Goal: Transaction & Acquisition: Purchase product/service

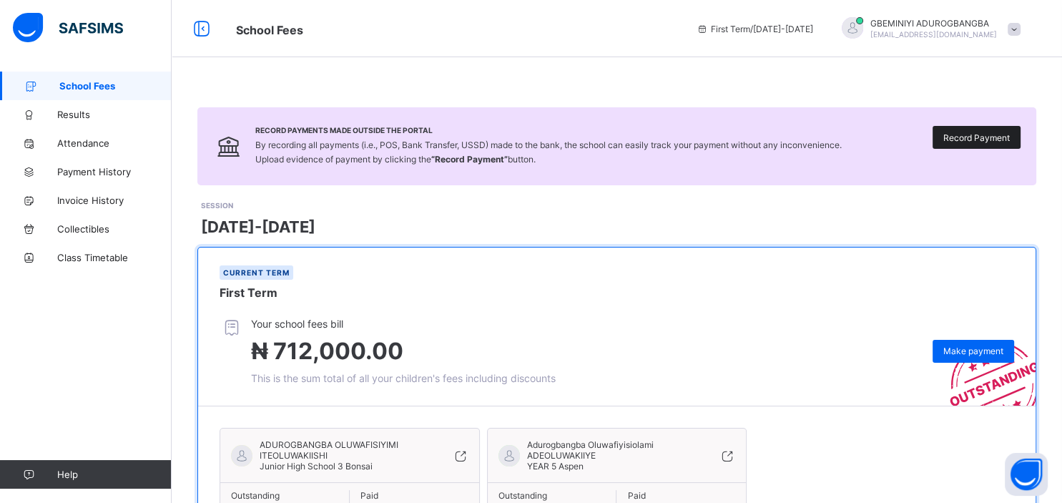
click at [967, 133] on span "Record Payment" at bounding box center [977, 137] width 67 height 11
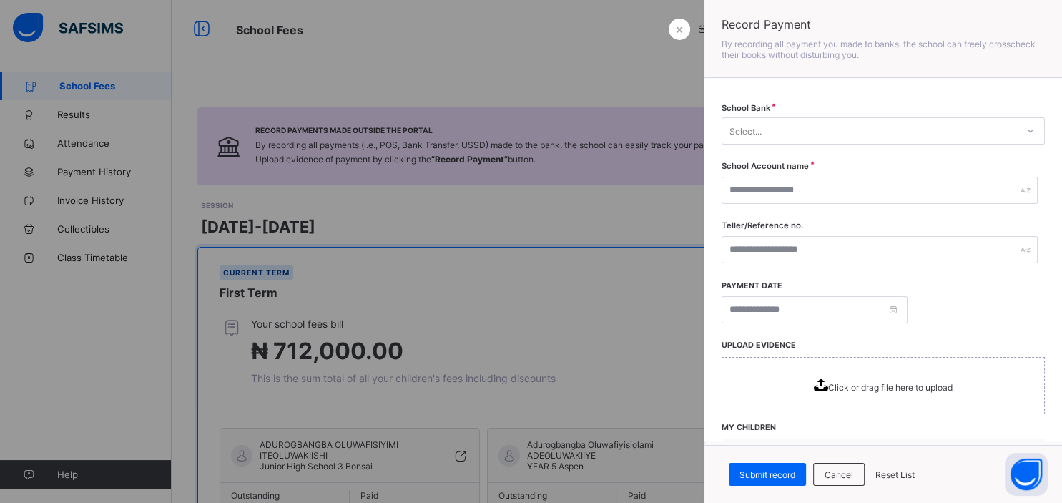
click at [600, 140] on div at bounding box center [531, 251] width 1062 height 503
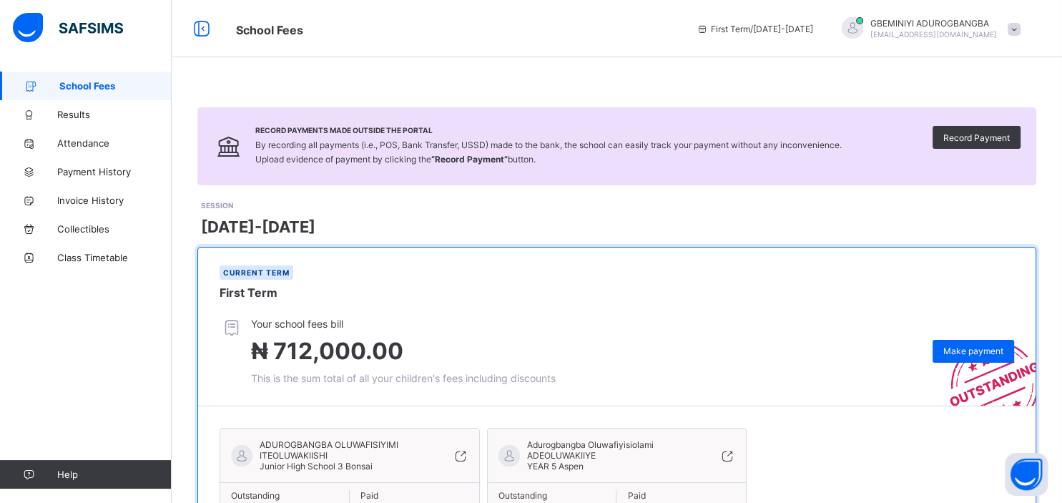
click at [728, 452] on icon at bounding box center [728, 456] width 16 height 14
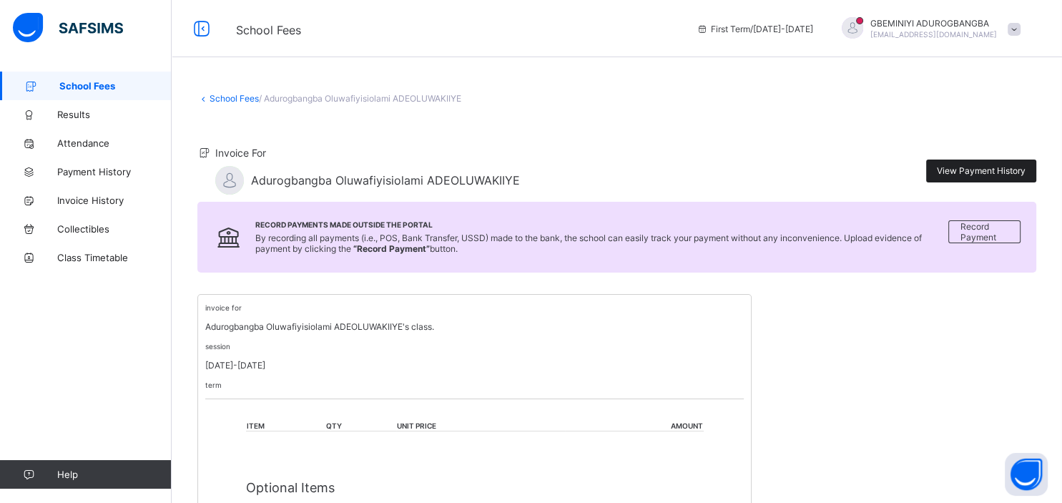
click at [994, 175] on span "View Payment History" at bounding box center [981, 170] width 89 height 11
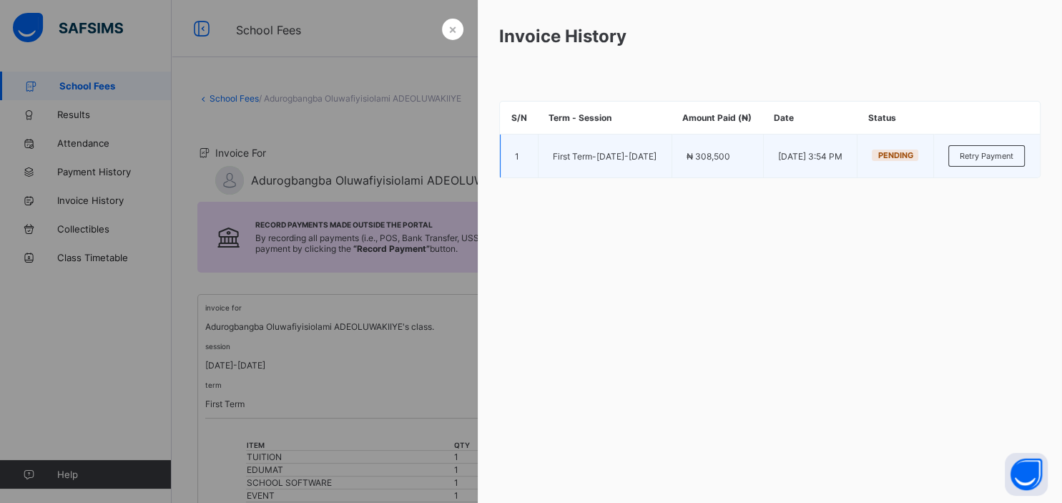
click at [602, 160] on td "First Term - [DATE]-[DATE]" at bounding box center [605, 156] width 134 height 44
click at [971, 161] on span "Retry Payment" at bounding box center [987, 156] width 54 height 10
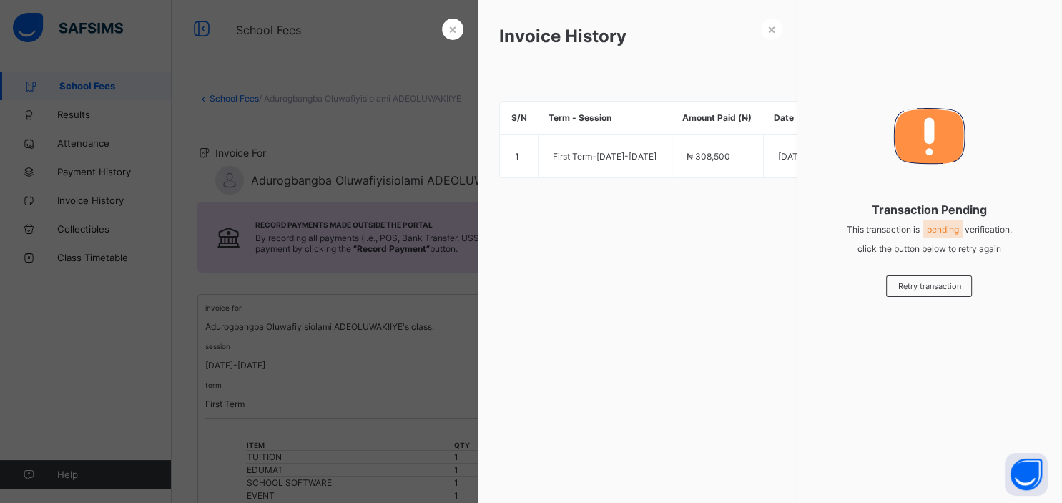
click at [717, 281] on div "× Invoice History S/N Term - Session Amount Paid (₦) Date Status 1 First Term -…" at bounding box center [770, 251] width 584 height 503
click at [768, 277] on div "× Invoice History S/N Term - Session Amount Paid (₦) Date Status 1 First Term -…" at bounding box center [770, 251] width 584 height 503
click at [772, 29] on span "×" at bounding box center [772, 28] width 9 height 15
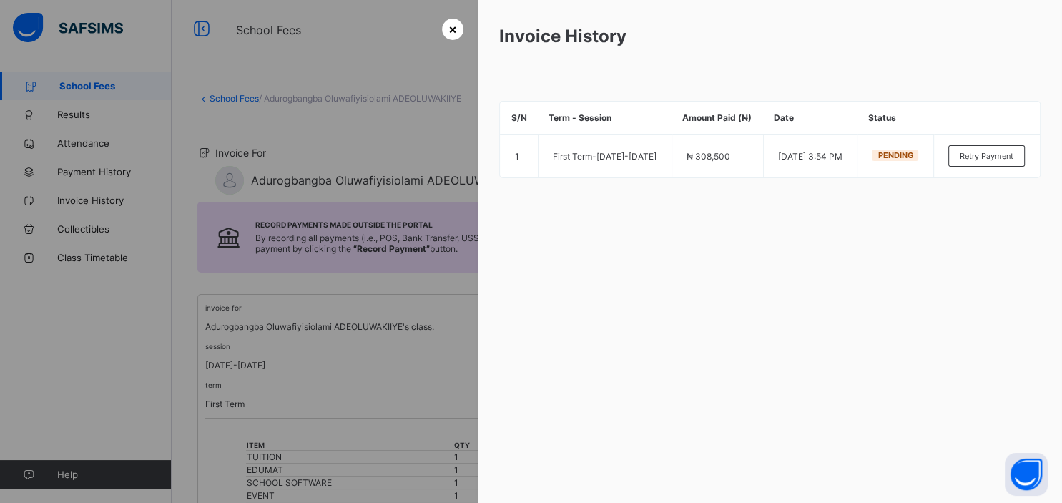
click at [454, 31] on span "×" at bounding box center [453, 28] width 9 height 15
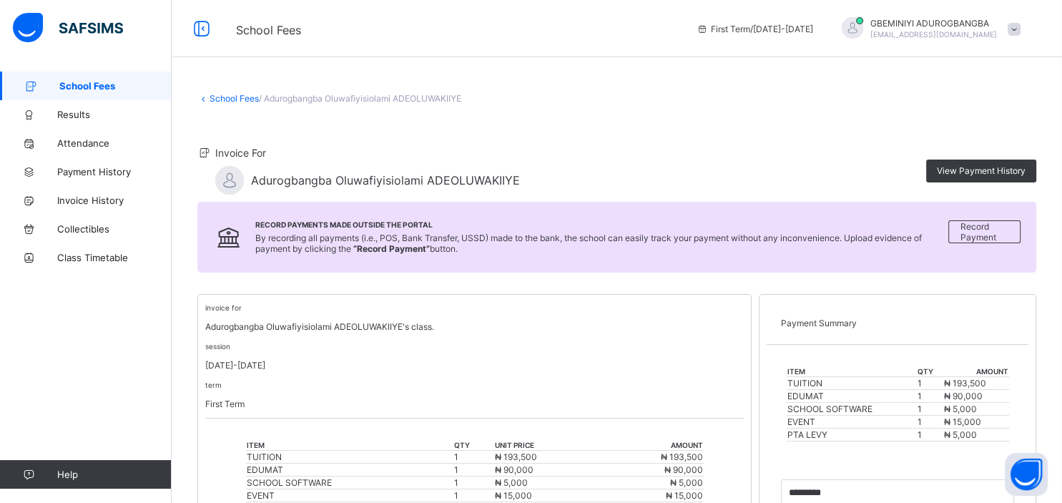
click at [82, 83] on span "School Fees" at bounding box center [115, 85] width 112 height 11
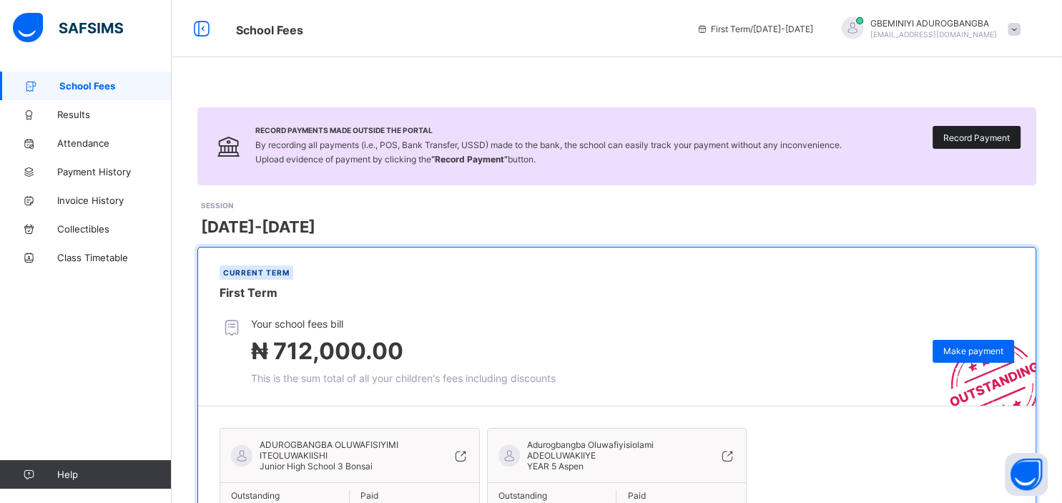
click at [974, 145] on div "Record Payment" at bounding box center [977, 137] width 88 height 23
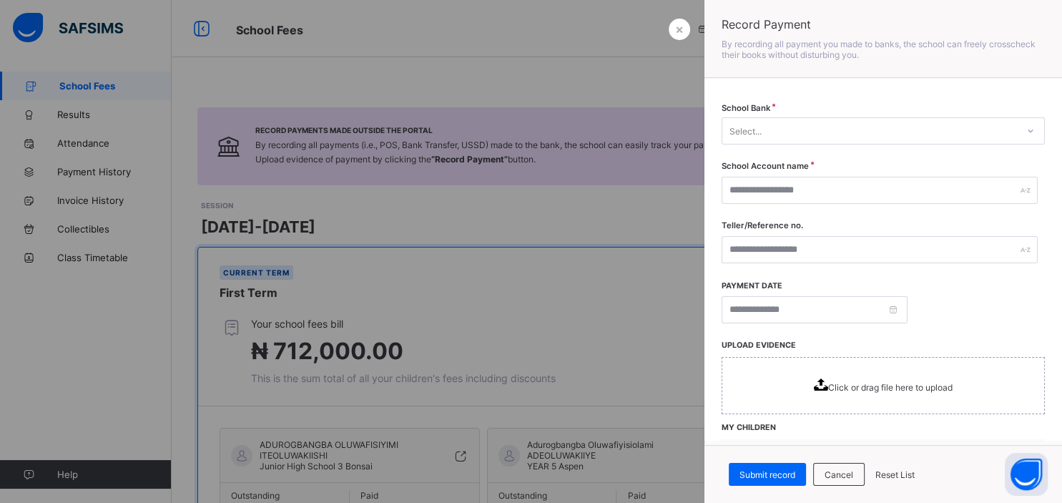
click at [892, 129] on div "Select..." at bounding box center [870, 131] width 295 height 20
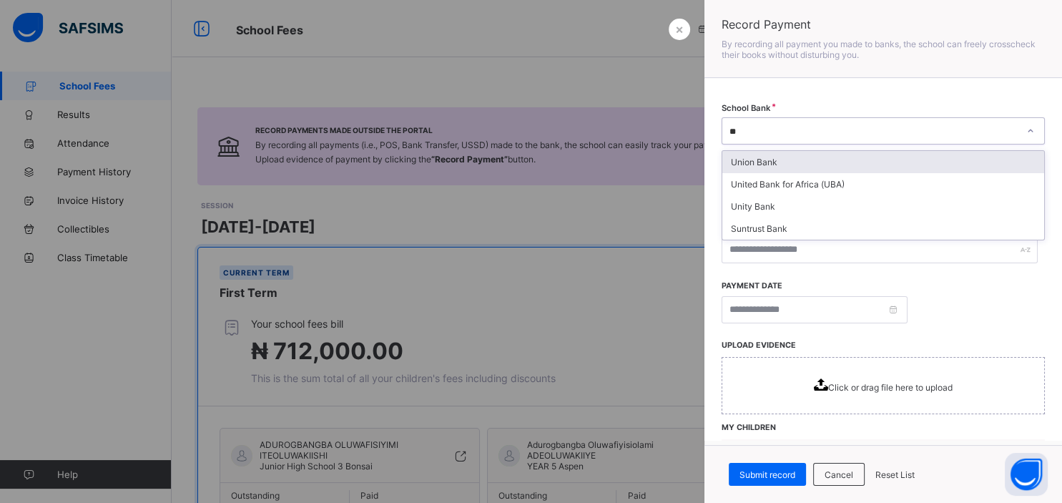
type input "*"
type input "******"
click at [903, 160] on div "United Bank for Africa (UBA)" at bounding box center [884, 162] width 322 height 22
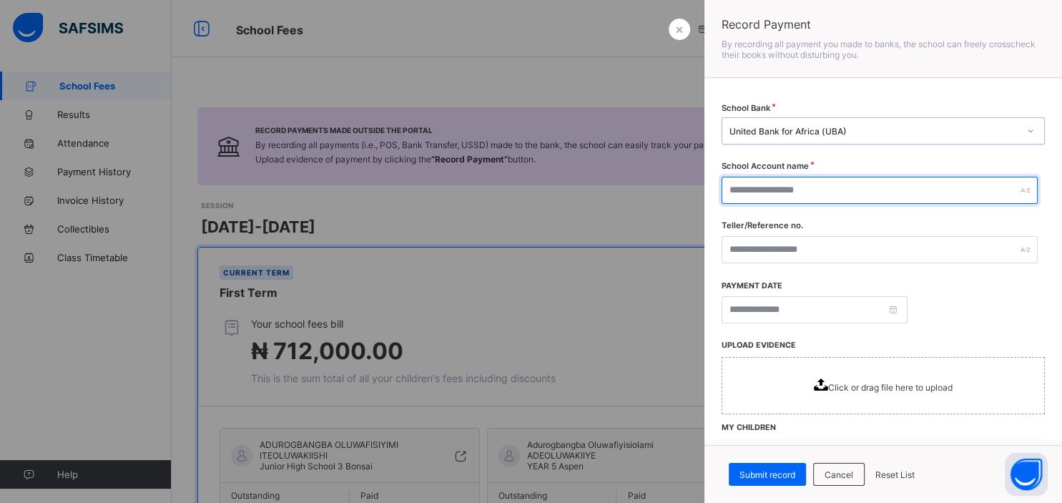
click at [918, 195] on input "text" at bounding box center [880, 190] width 316 height 27
paste input "**********"
type input "**********"
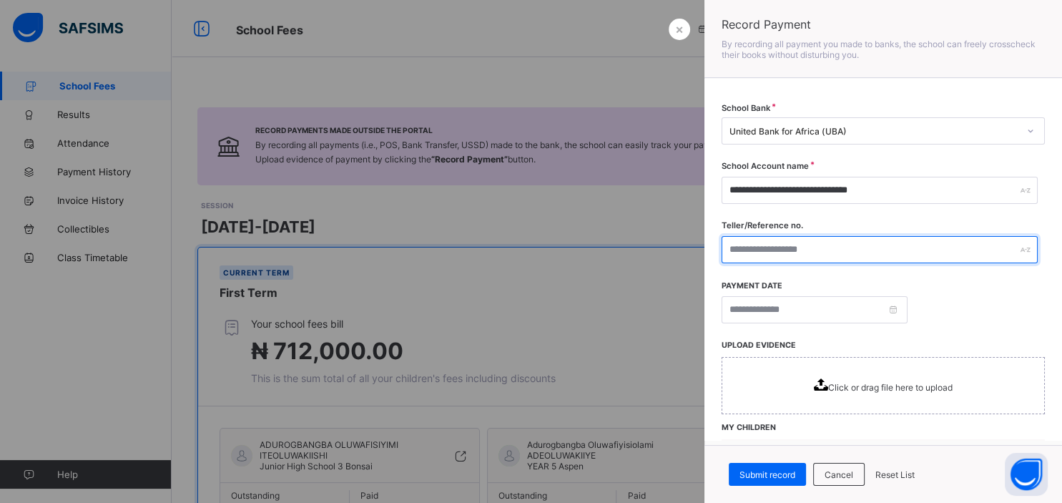
click at [811, 250] on input "text" at bounding box center [880, 249] width 316 height 27
paste input "**********"
type input "**********"
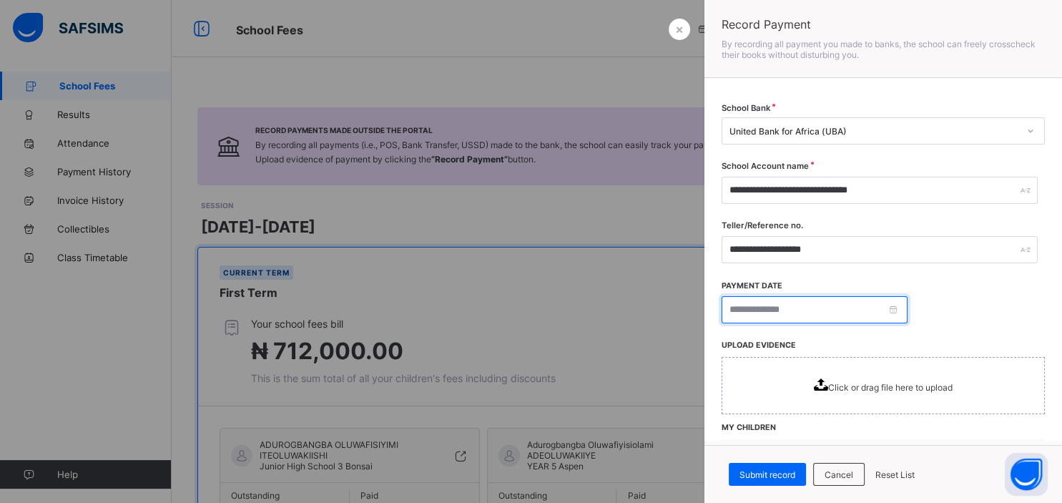
click at [774, 313] on input at bounding box center [815, 309] width 186 height 27
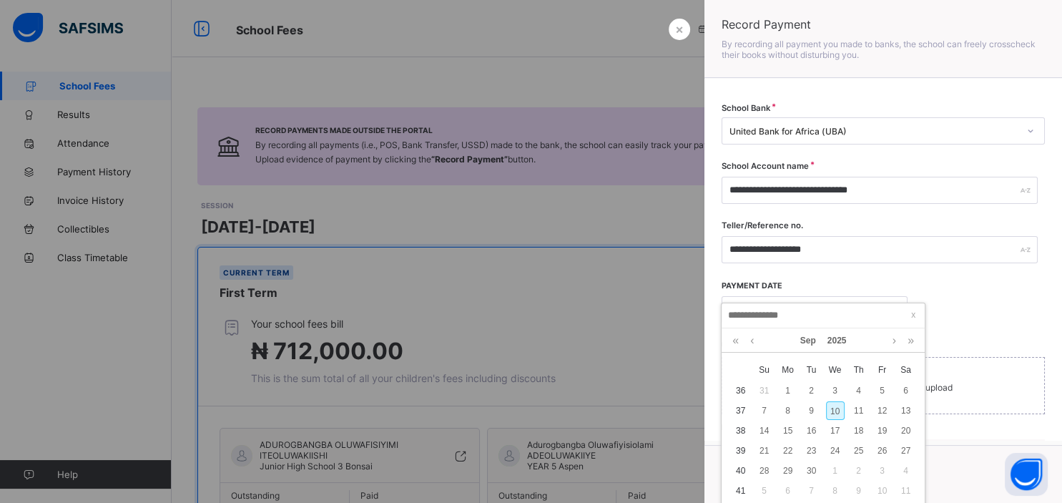
drag, startPoint x: 774, startPoint y: 313, endPoint x: 750, endPoint y: 340, distance: 35.9
click at [750, 323] on input at bounding box center [823, 316] width 195 height 16
click at [750, 340] on link at bounding box center [752, 340] width 11 height 24
click at [894, 337] on link at bounding box center [894, 340] width 11 height 24
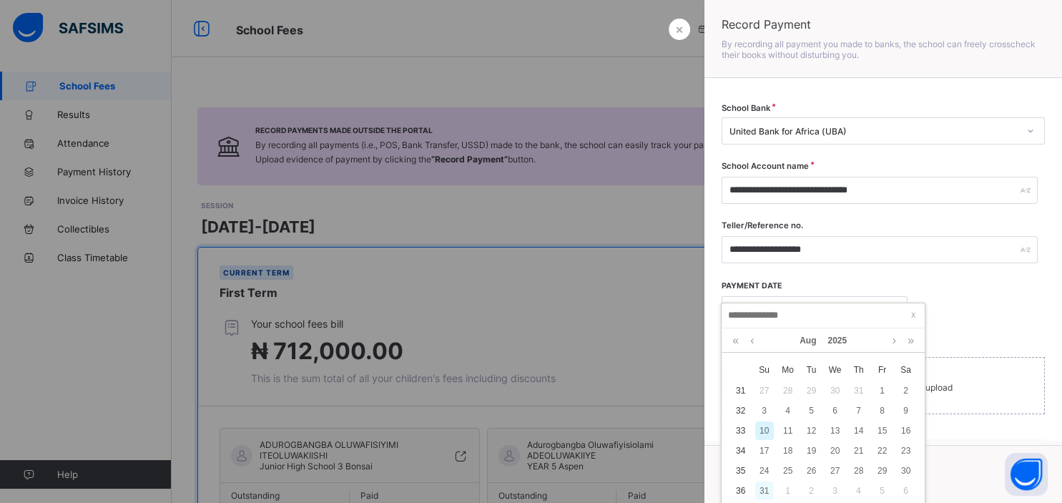
click at [764, 485] on div "31" at bounding box center [764, 490] width 19 height 19
type input "**********"
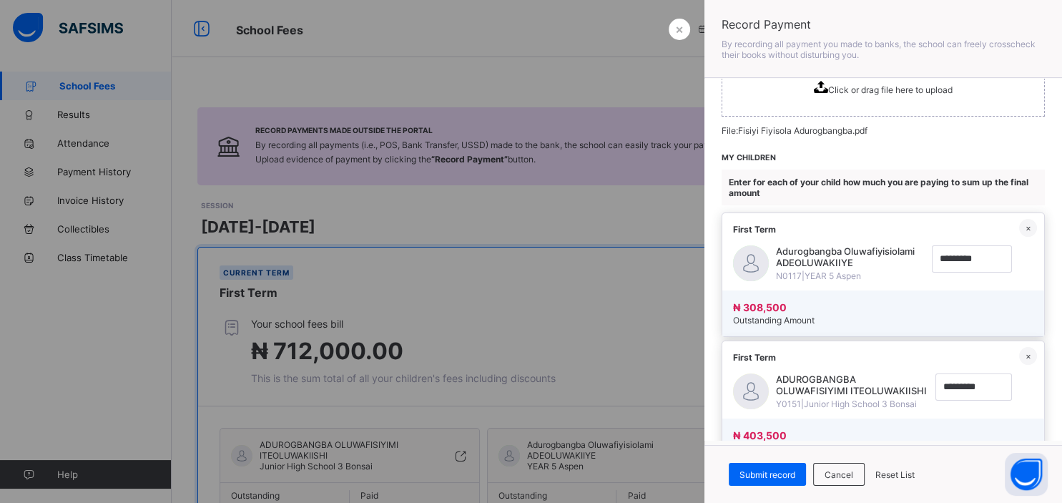
scroll to position [368, 0]
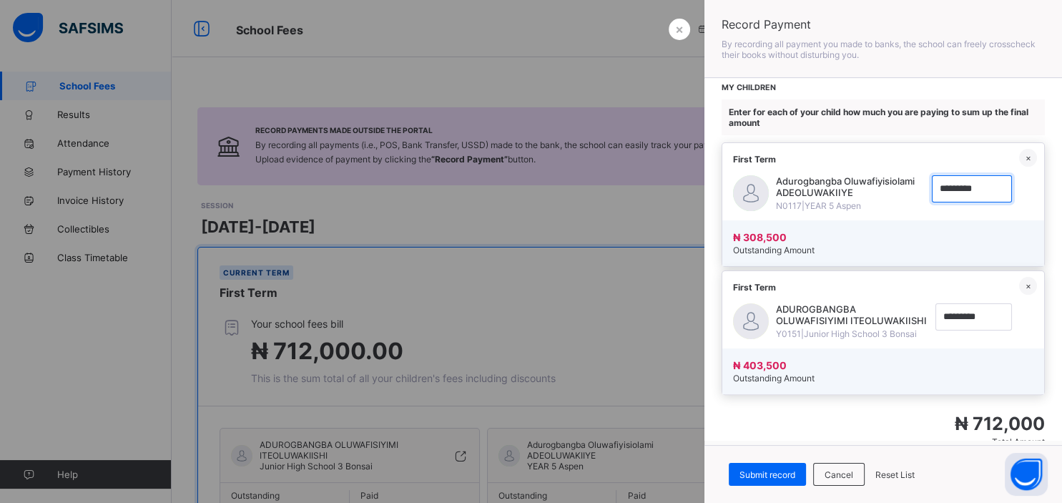
click at [951, 192] on input "currency" at bounding box center [972, 188] width 80 height 27
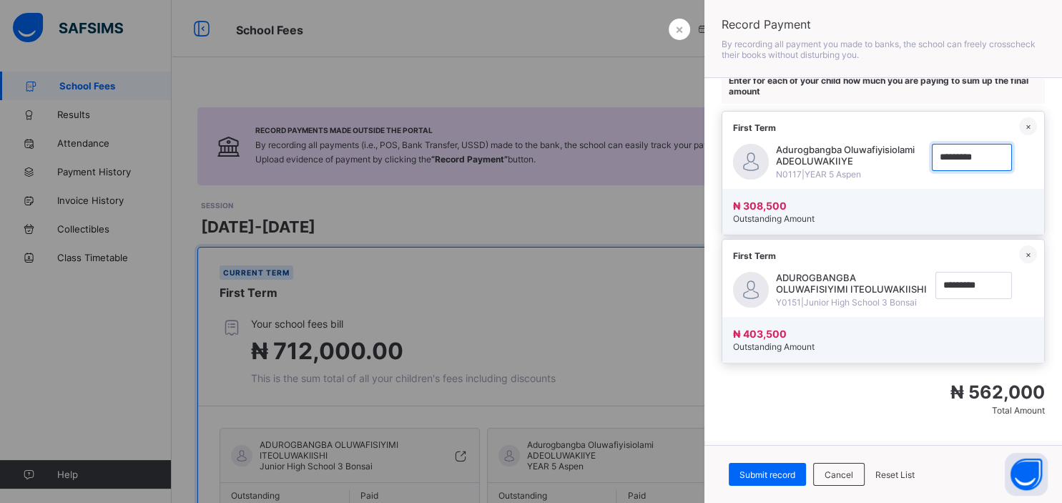
type input "*********"
click at [954, 272] on input "currency" at bounding box center [974, 285] width 77 height 27
type input "*********"
click at [879, 405] on span at bounding box center [883, 404] width 323 height 2
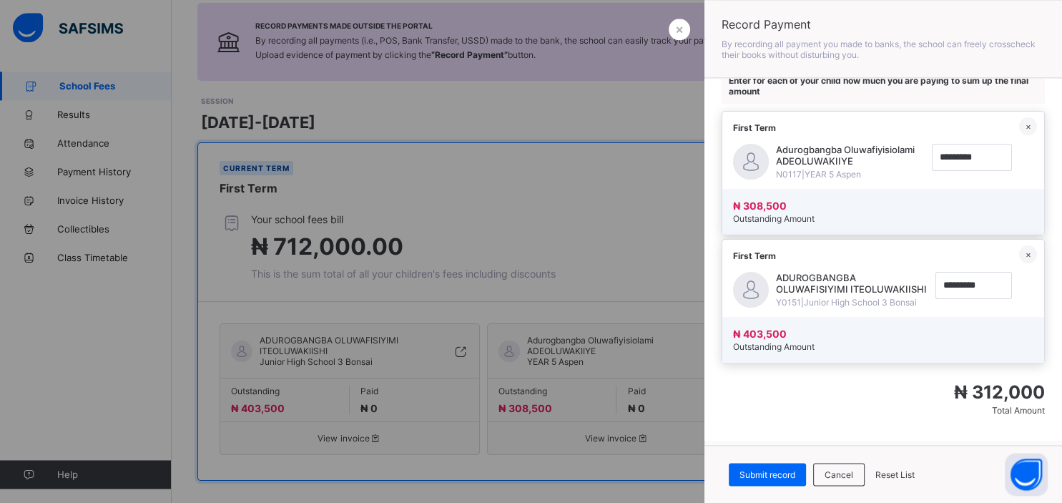
scroll to position [105, 0]
click at [833, 414] on div "₦ 312,000 Total Amount" at bounding box center [883, 395] width 323 height 56
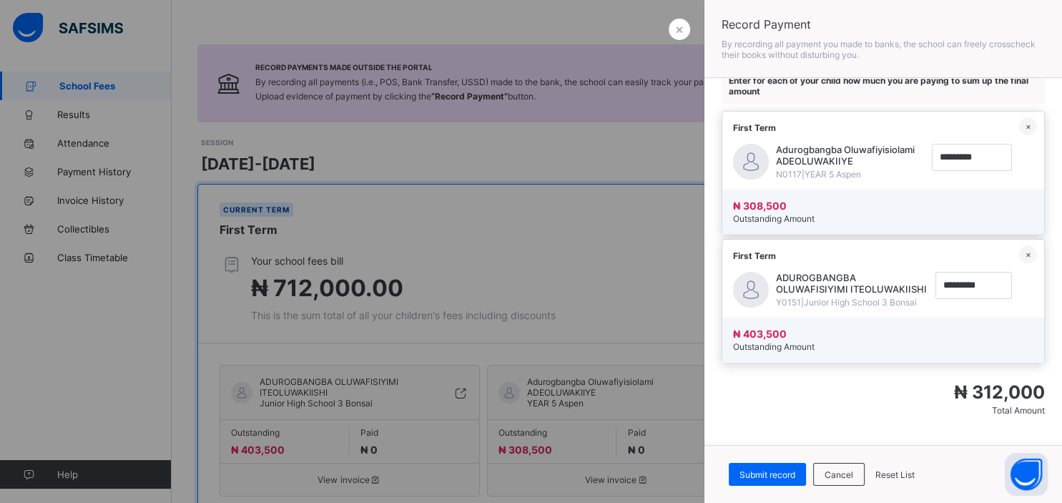
scroll to position [63, 0]
click at [763, 471] on span "Submit record" at bounding box center [768, 474] width 56 height 11
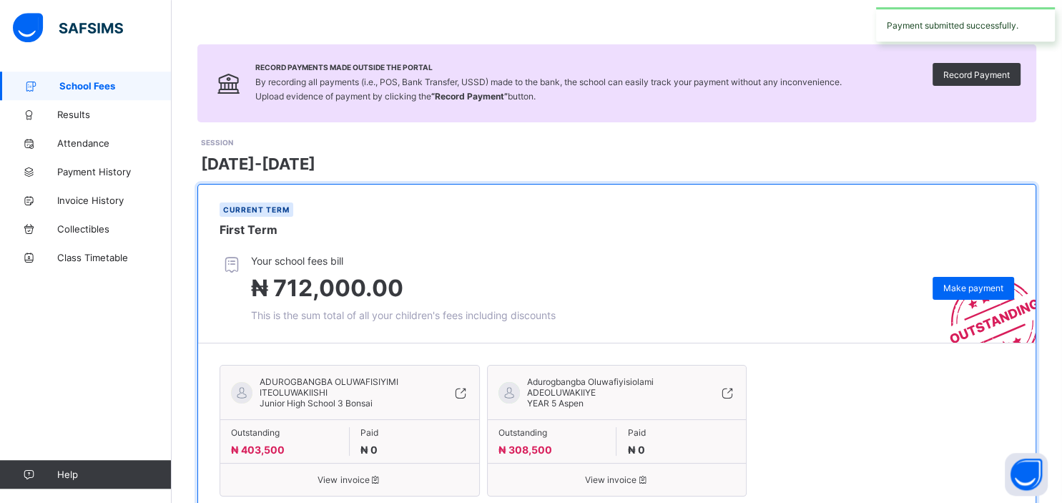
scroll to position [144, 0]
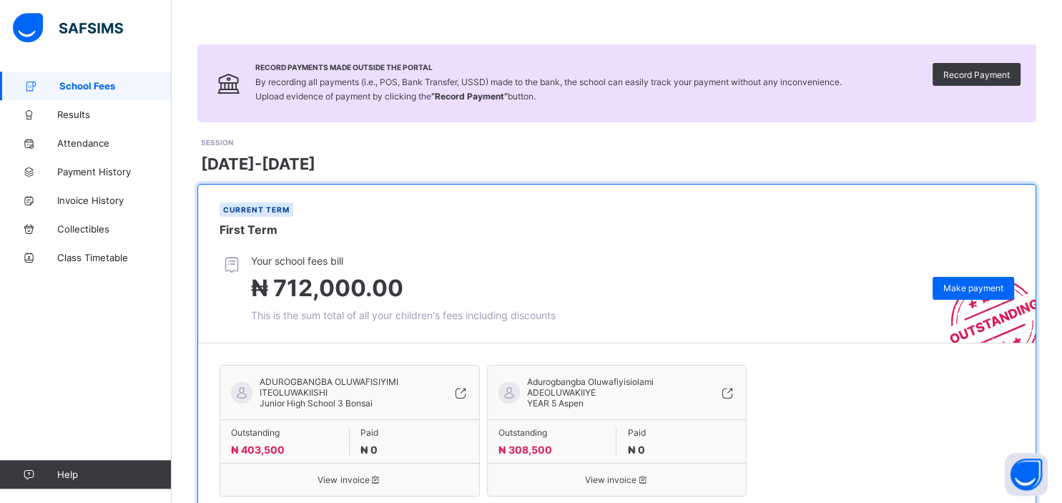
click at [462, 392] on icon at bounding box center [460, 393] width 16 height 14
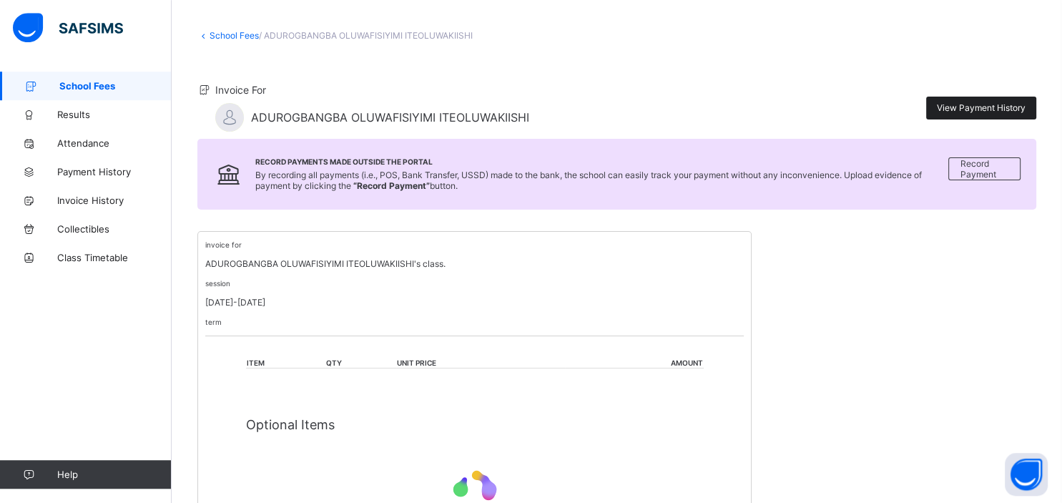
click at [974, 111] on span "View Payment History" at bounding box center [981, 107] width 89 height 11
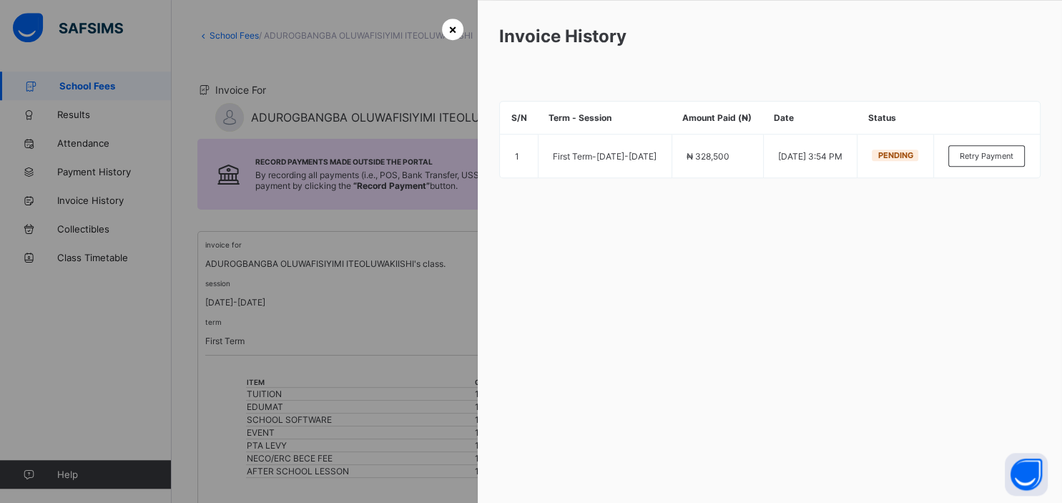
click at [451, 32] on span "×" at bounding box center [453, 28] width 9 height 15
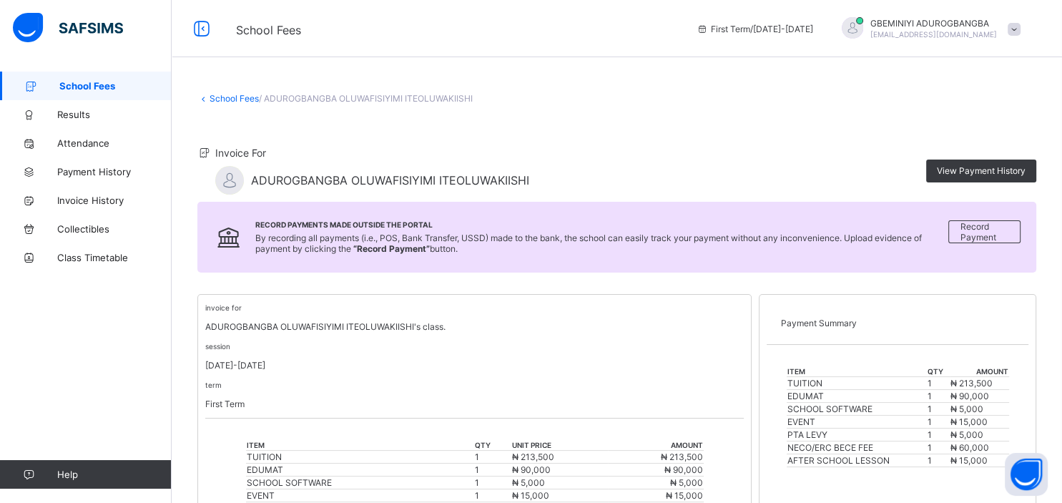
click at [230, 96] on link "School Fees" at bounding box center [234, 98] width 49 height 11
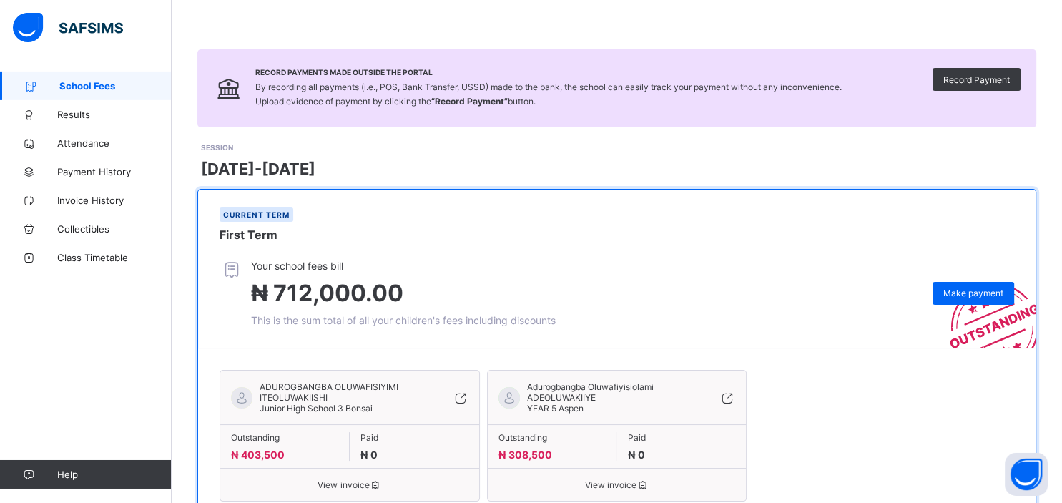
scroll to position [59, 0]
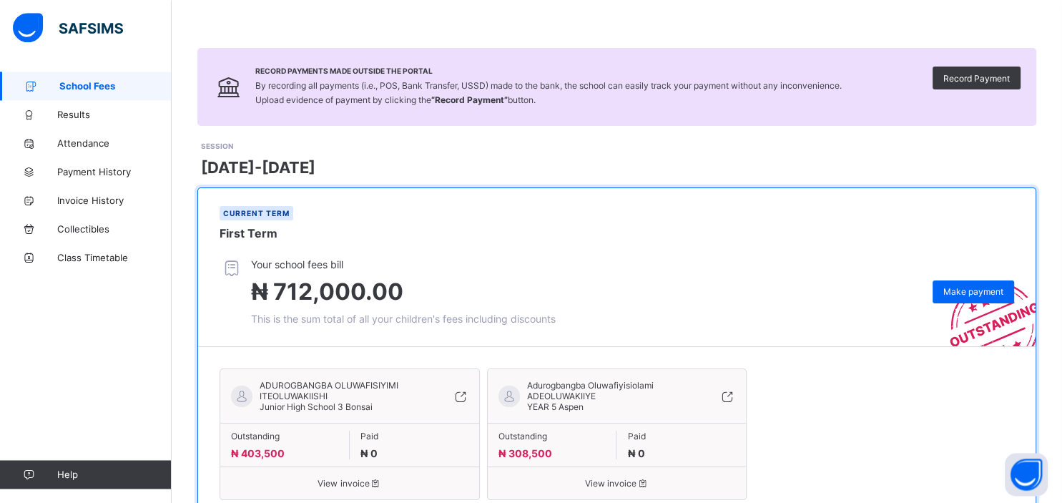
click at [467, 398] on icon at bounding box center [460, 396] width 16 height 14
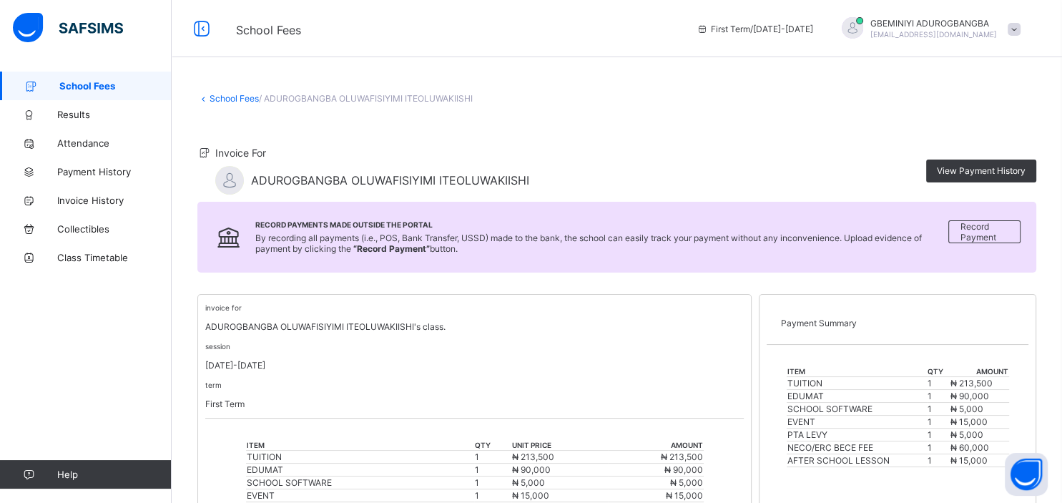
click at [238, 95] on link "School Fees" at bounding box center [234, 98] width 49 height 11
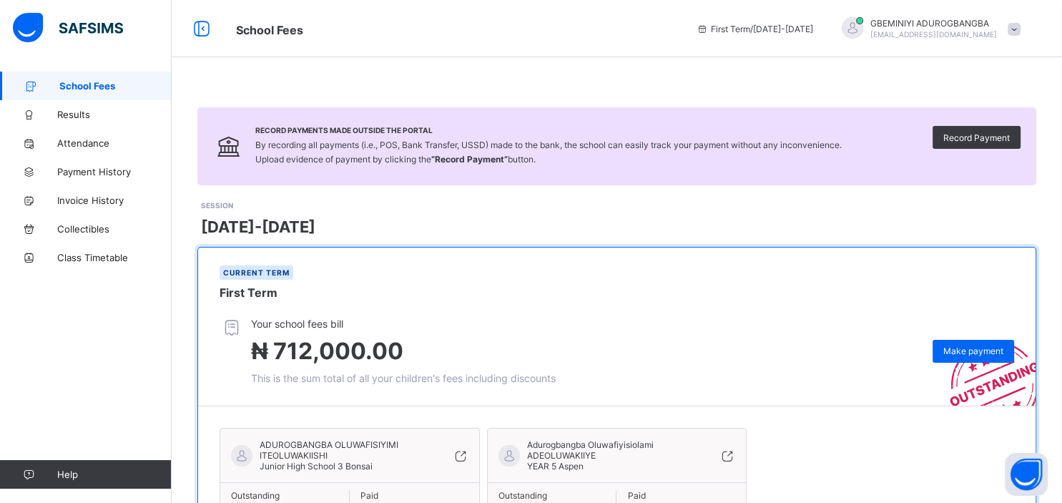
click at [728, 458] on icon at bounding box center [728, 456] width 16 height 14
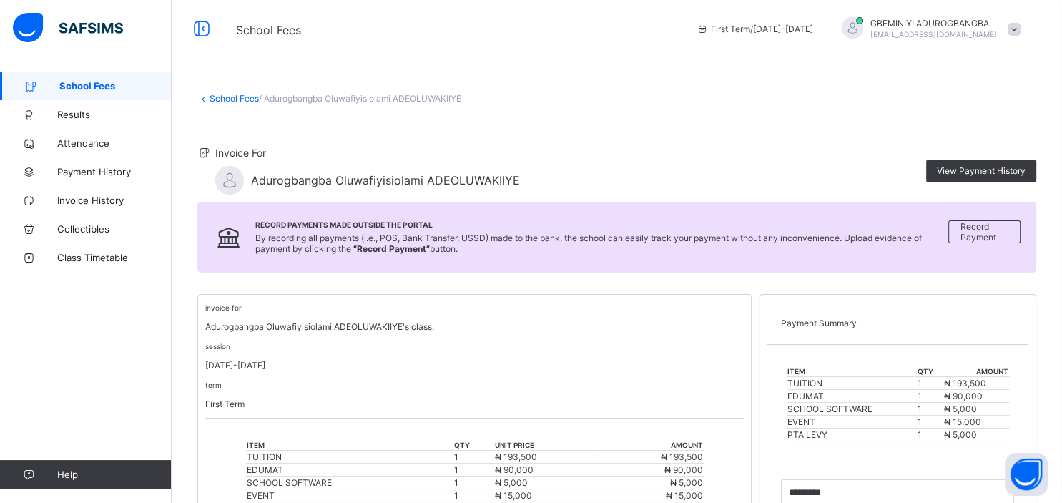
click at [1014, 29] on span at bounding box center [1014, 29] width 13 height 13
click at [961, 144] on span "Logout" at bounding box center [974, 141] width 94 height 16
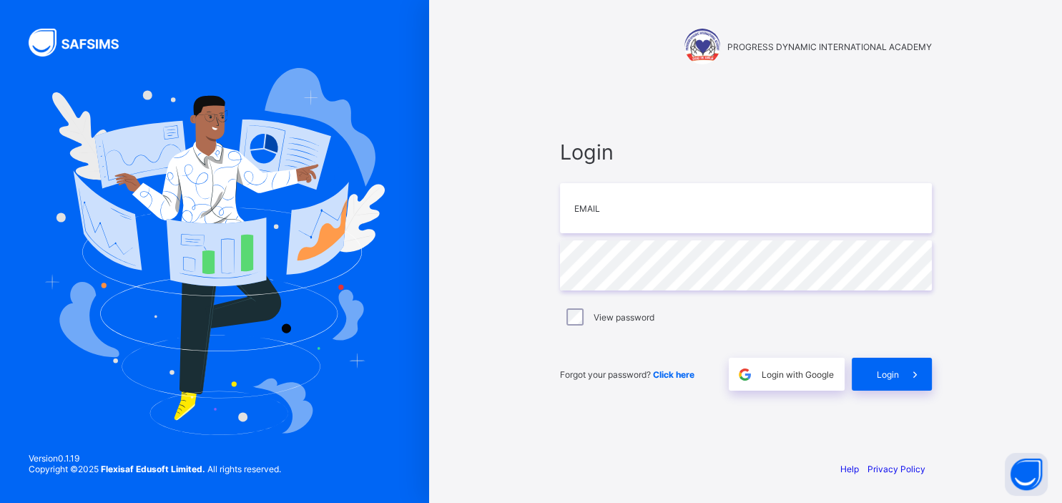
type input "**********"
